Goal: Obtain resource: Obtain resource

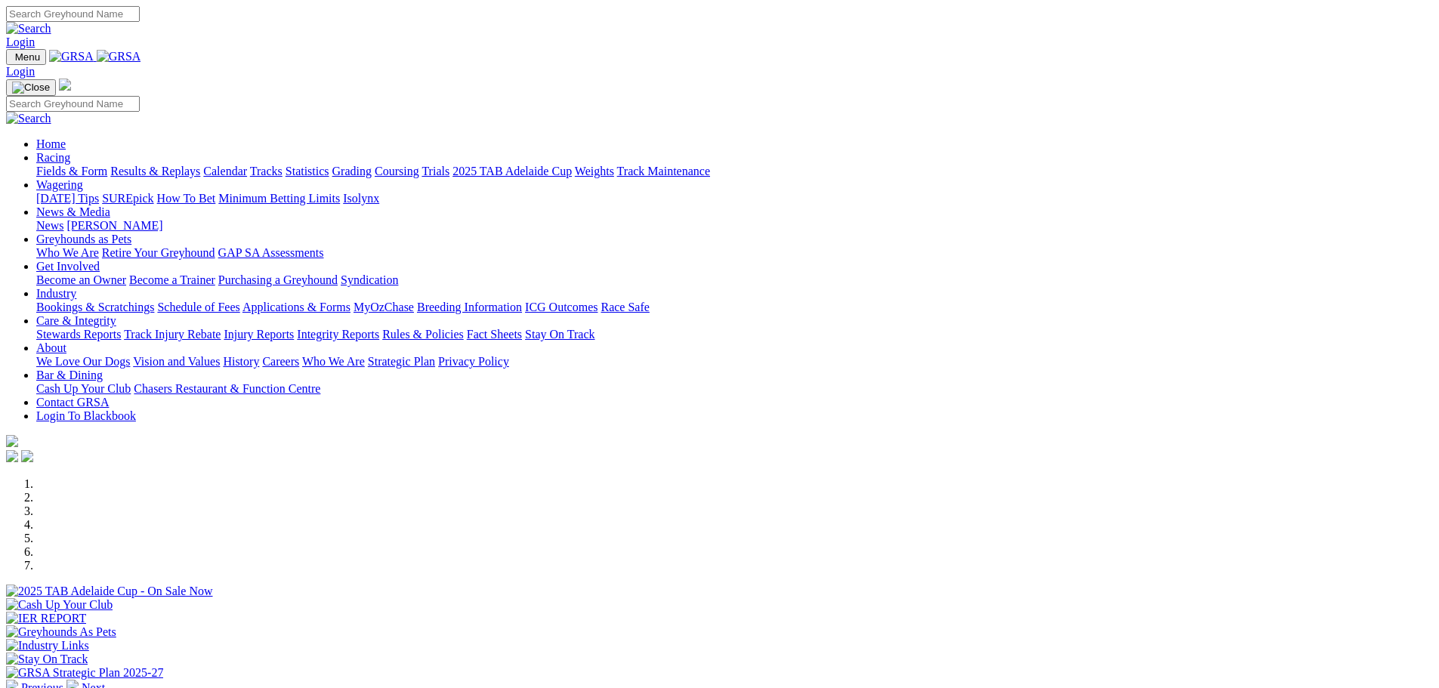
click at [107, 165] on link "Fields & Form" at bounding box center [71, 171] width 71 height 13
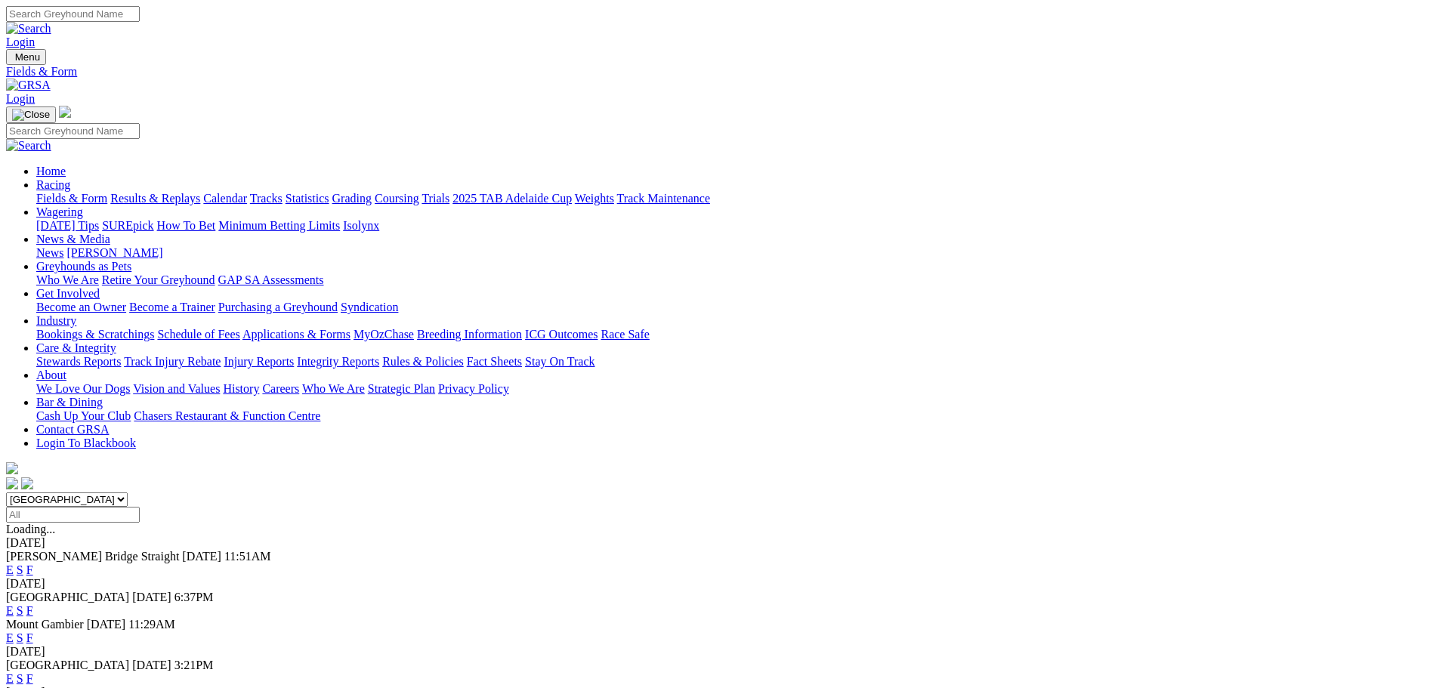
click at [128, 493] on select "South Australia New South Wales Northern Territory Queensland Tasmania Victoria…" at bounding box center [67, 500] width 122 height 14
select select "WA"
click at [128, 493] on select "South Australia New South Wales Northern Territory Queensland Tasmania Victoria…" at bounding box center [67, 500] width 122 height 14
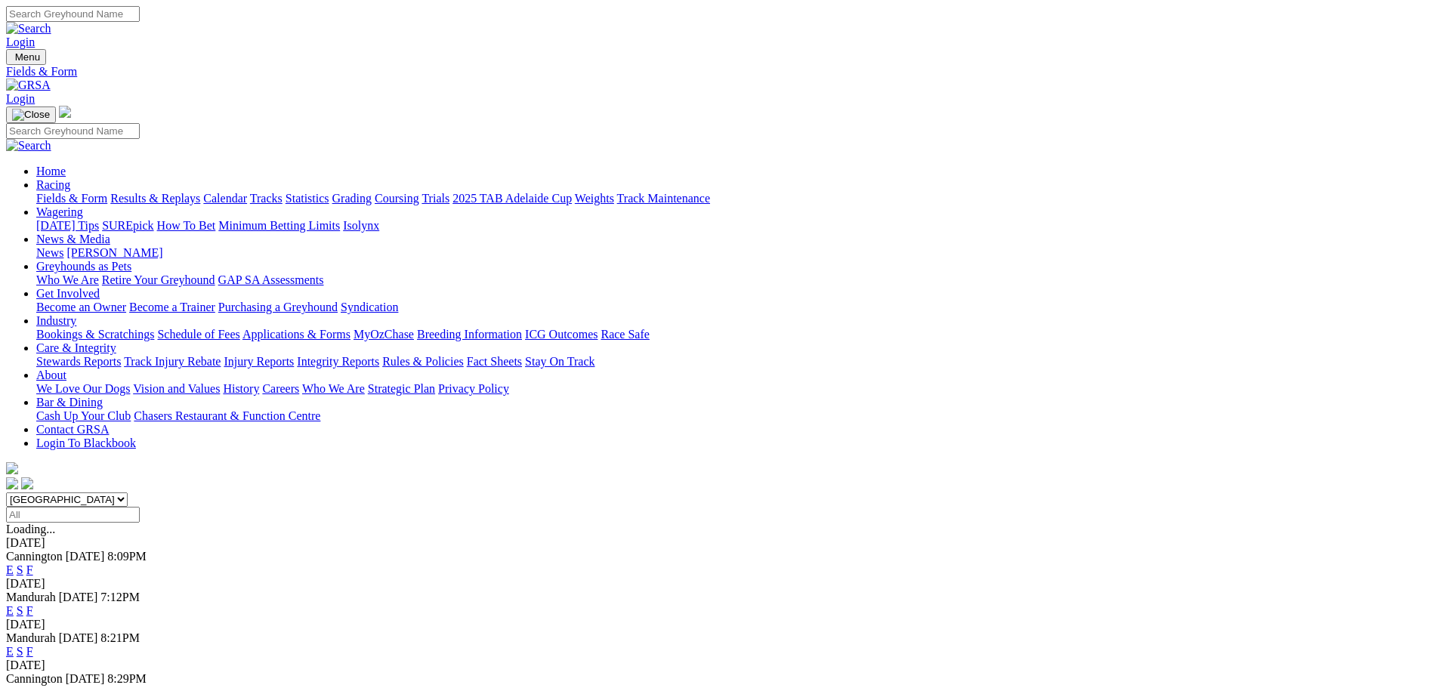
click at [33, 564] on link "F" at bounding box center [29, 570] width 7 height 13
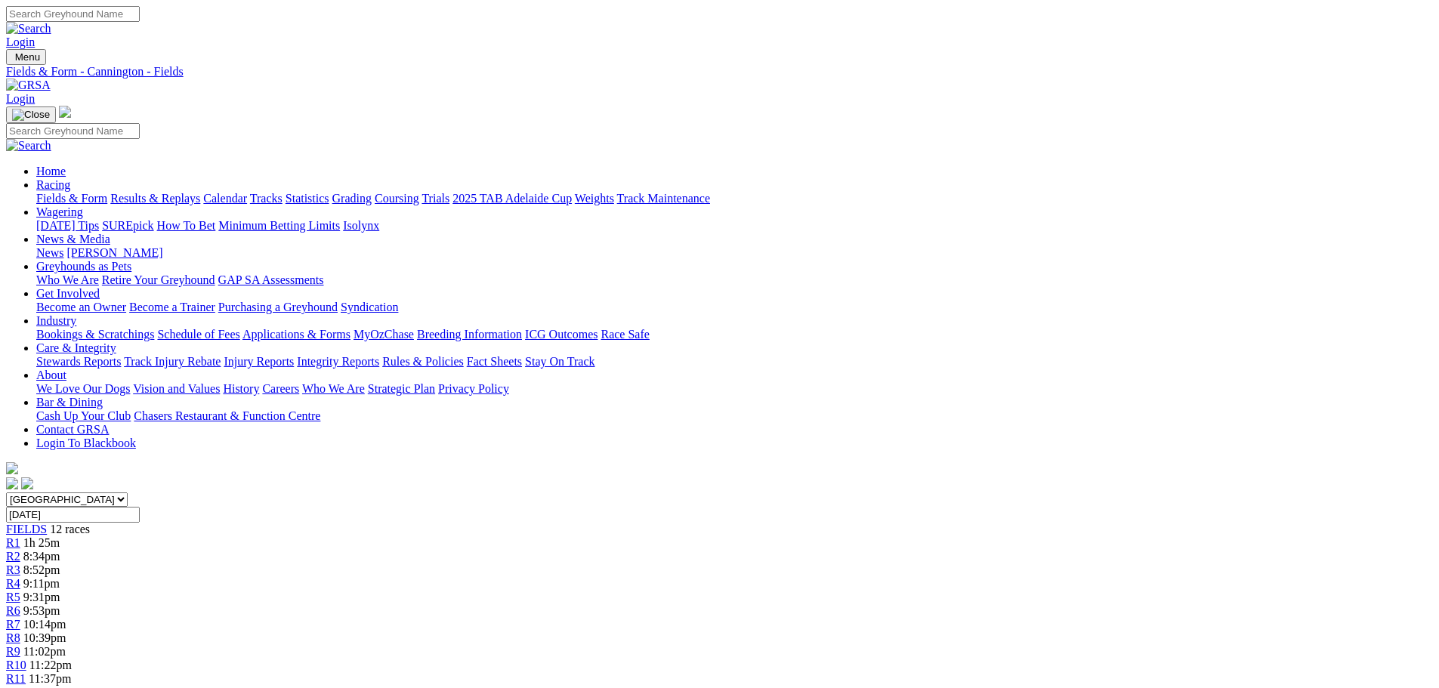
click at [140, 507] on input "Wednesday, 20 Aug 2025" at bounding box center [73, 515] width 134 height 16
type input "Thursday, 21 Aug 2025"
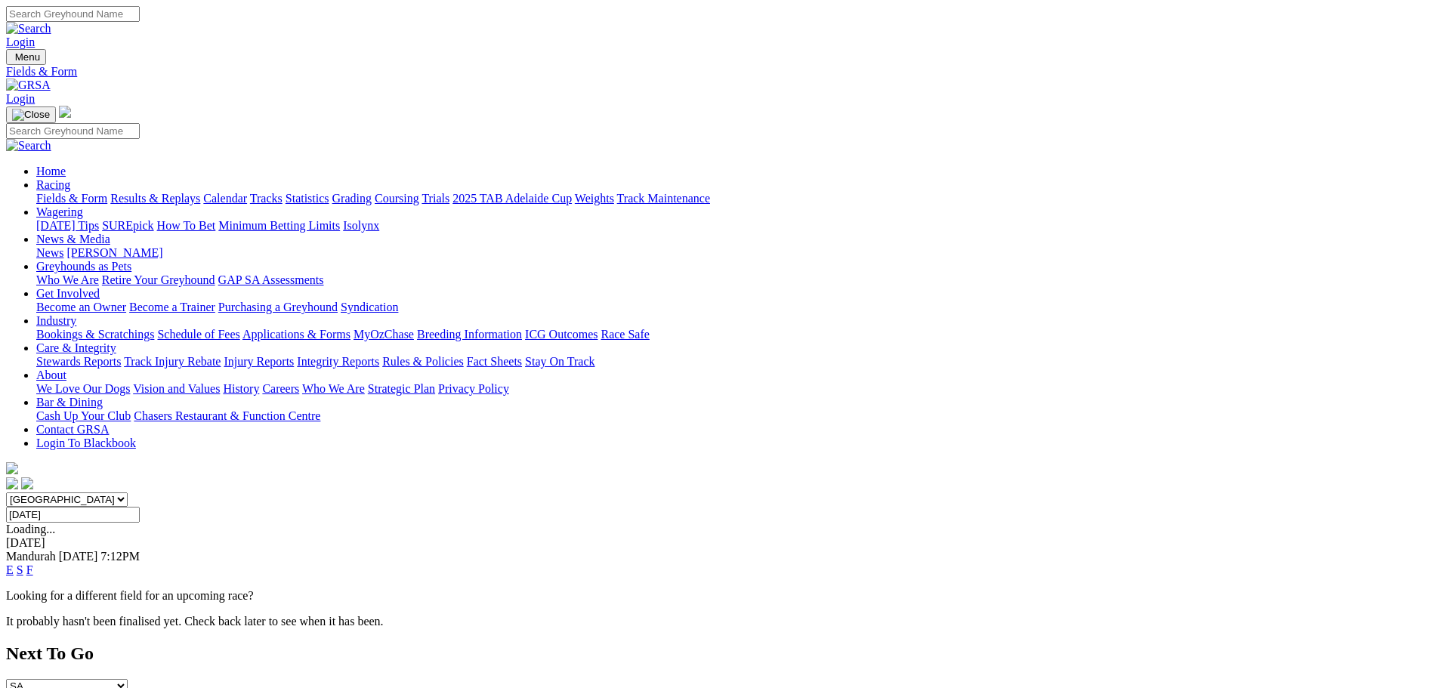
click at [33, 564] on link "F" at bounding box center [29, 570] width 7 height 13
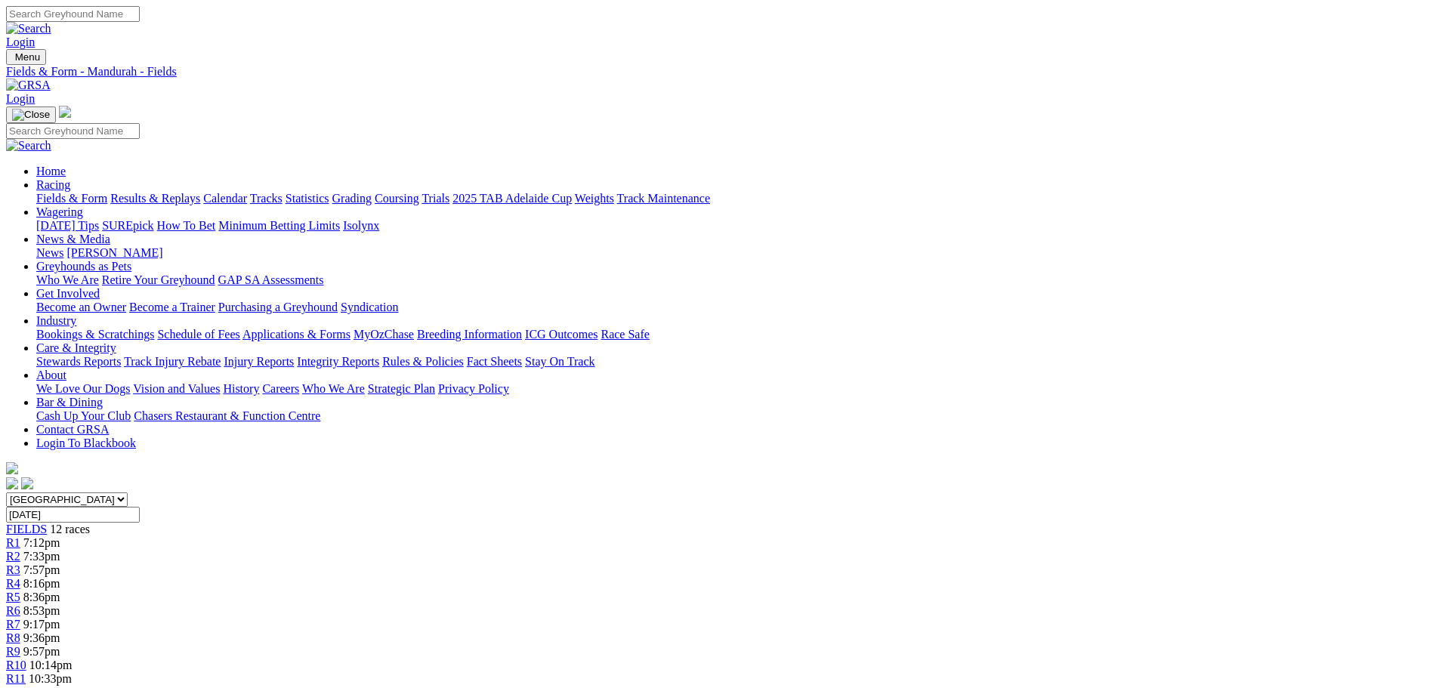
click at [140, 507] on input "Thursday, 21 Aug 2025" at bounding box center [73, 515] width 134 height 16
type input "Friday, 22 Aug 2025"
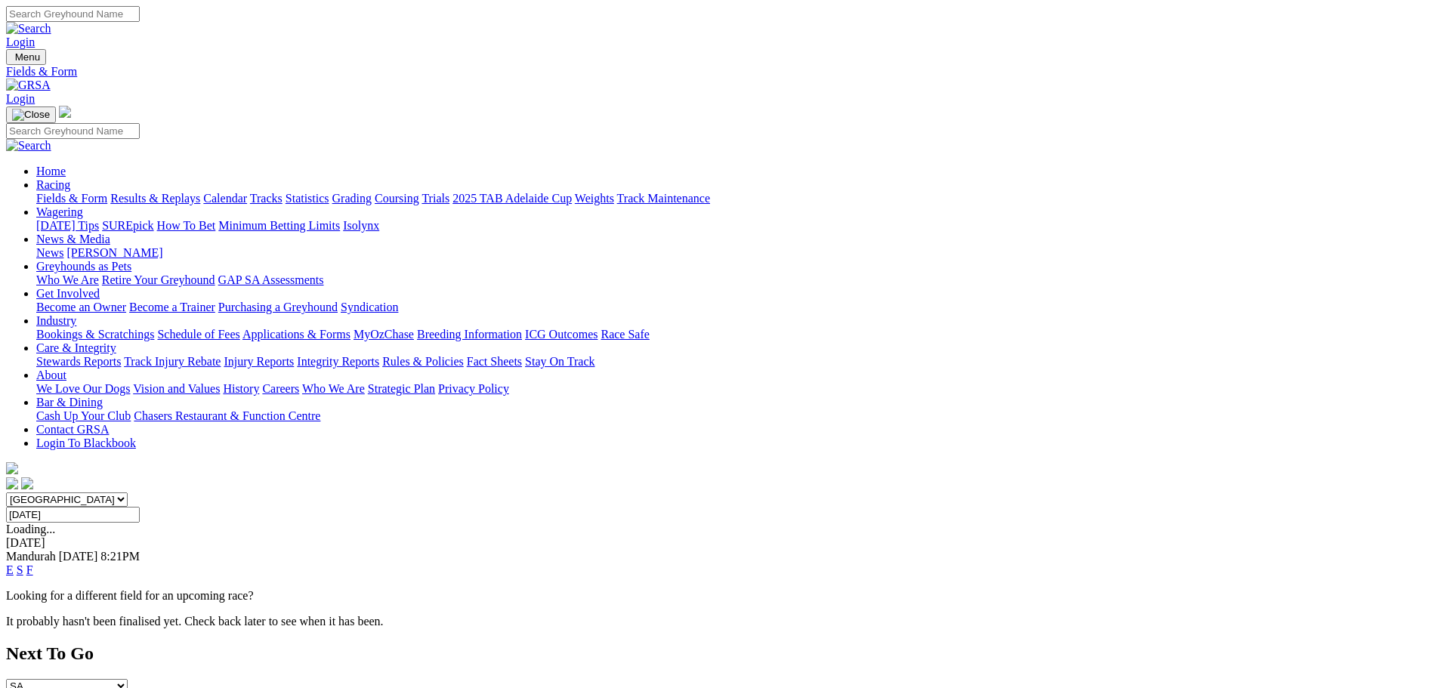
click at [33, 564] on link "F" at bounding box center [29, 570] width 7 height 13
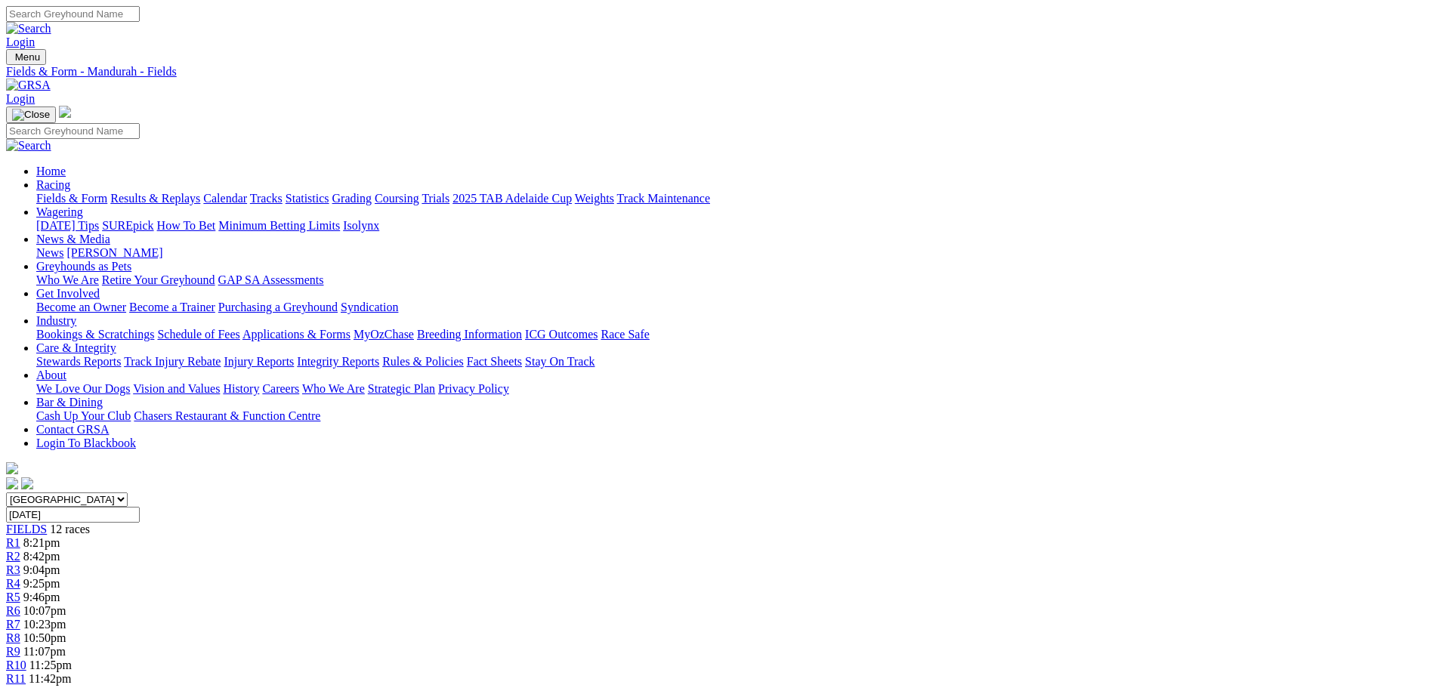
click at [140, 507] on input "[DATE]" at bounding box center [73, 515] width 134 height 16
type input "[DATE]"
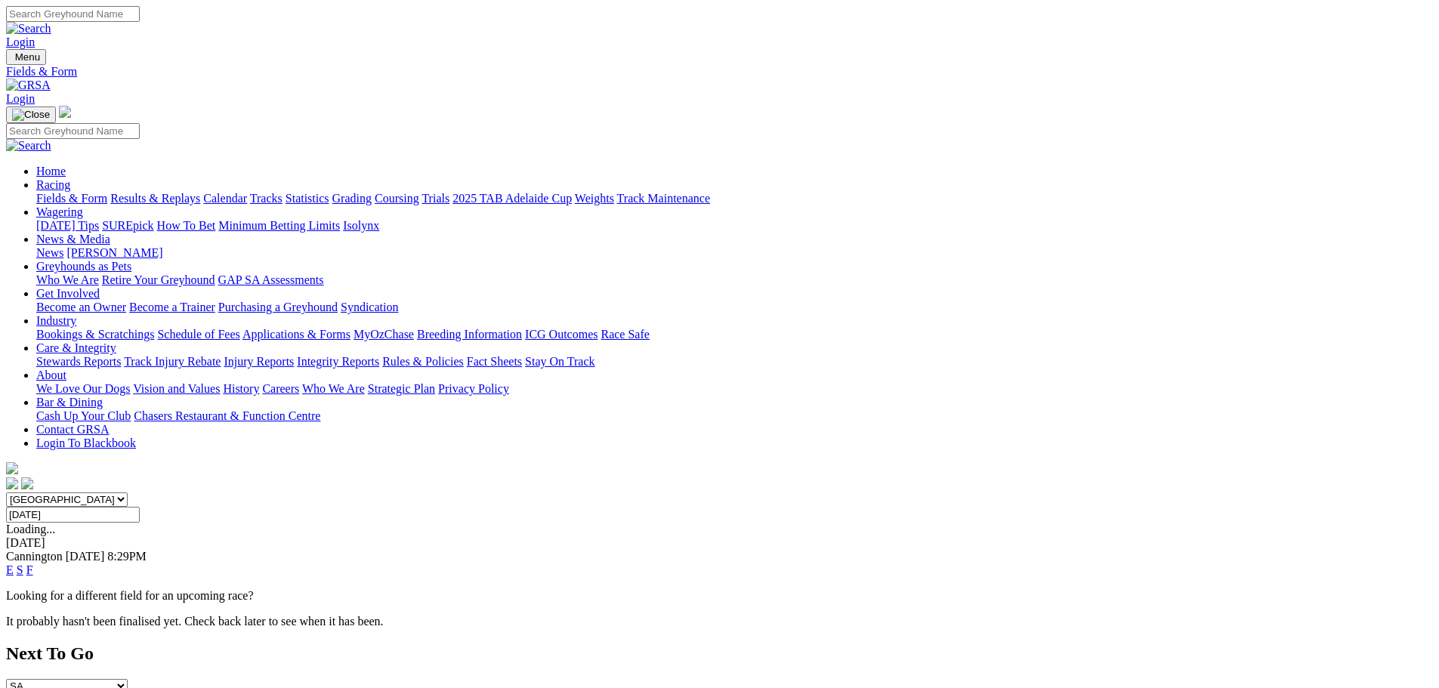
click at [33, 564] on link "F" at bounding box center [29, 570] width 7 height 13
